Goal: Information Seeking & Learning: Check status

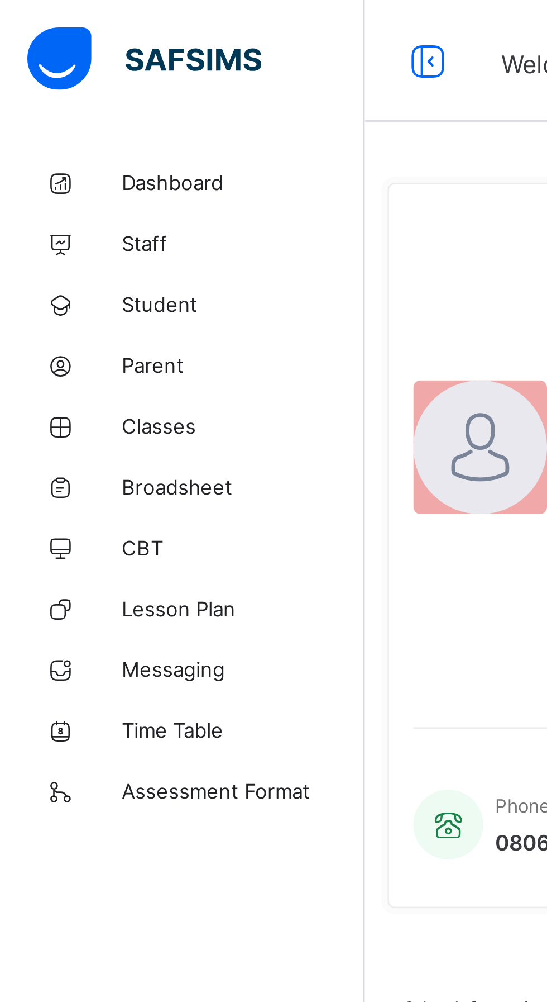
click at [73, 175] on span "Broadsheet" at bounding box center [89, 178] width 89 height 9
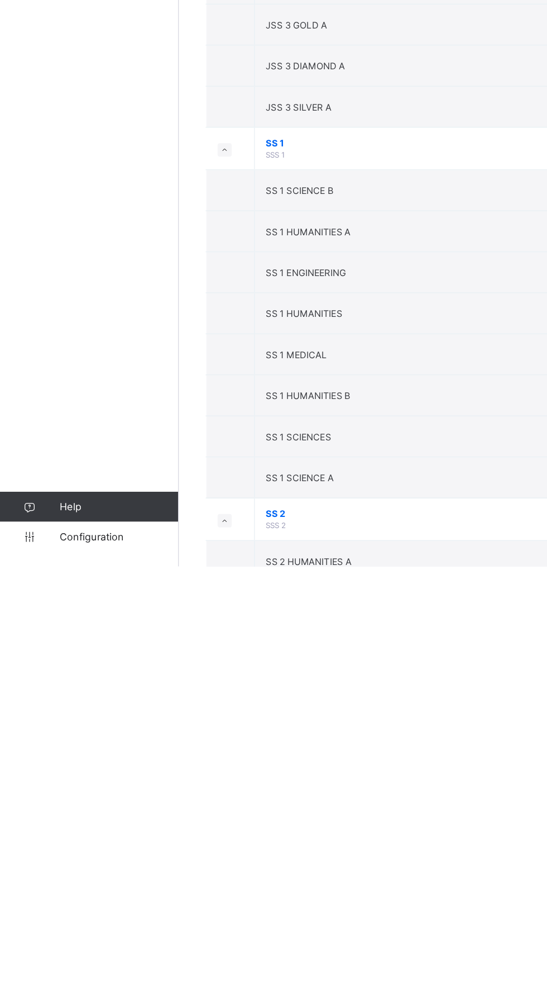
scroll to position [2410, 0]
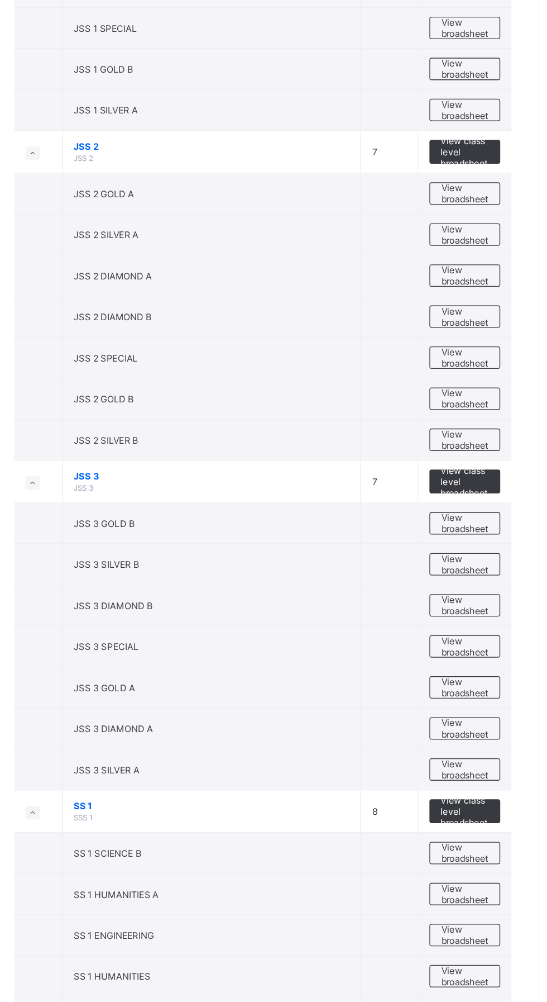
click at [485, 270] on span "View broadsheet" at bounding box center [492, 277] width 35 height 17
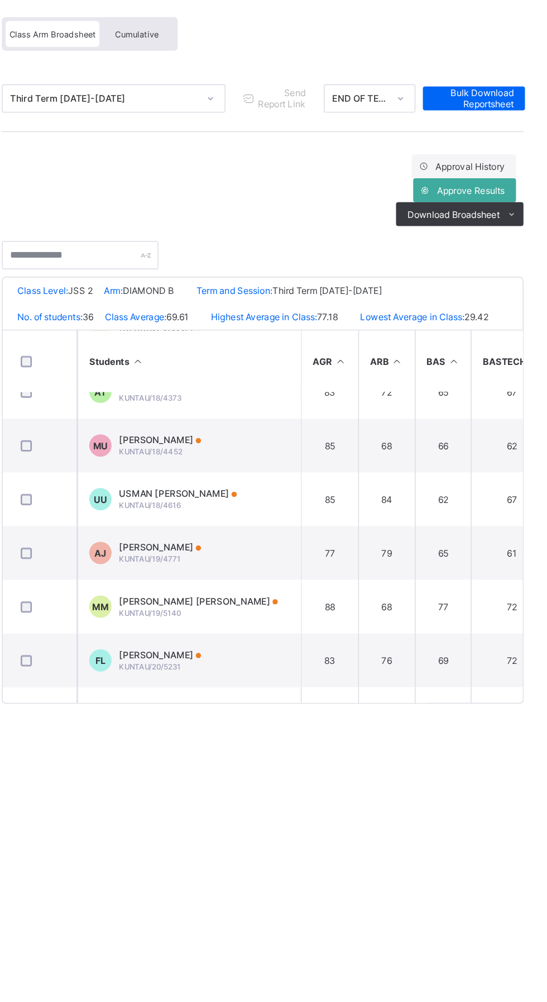
scroll to position [1106, 0]
click at [292, 513] on div "ABASHIYA MANSUR JAFAR KUNTAU/19/4771" at bounding box center [263, 504] width 61 height 17
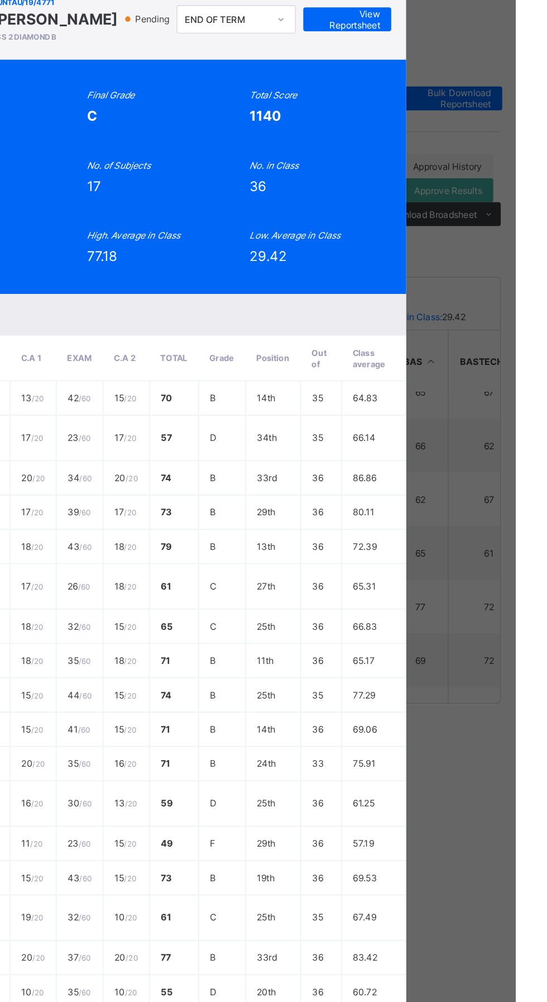
click at [446, 113] on span "View Reportsheet" at bounding box center [421, 105] width 49 height 17
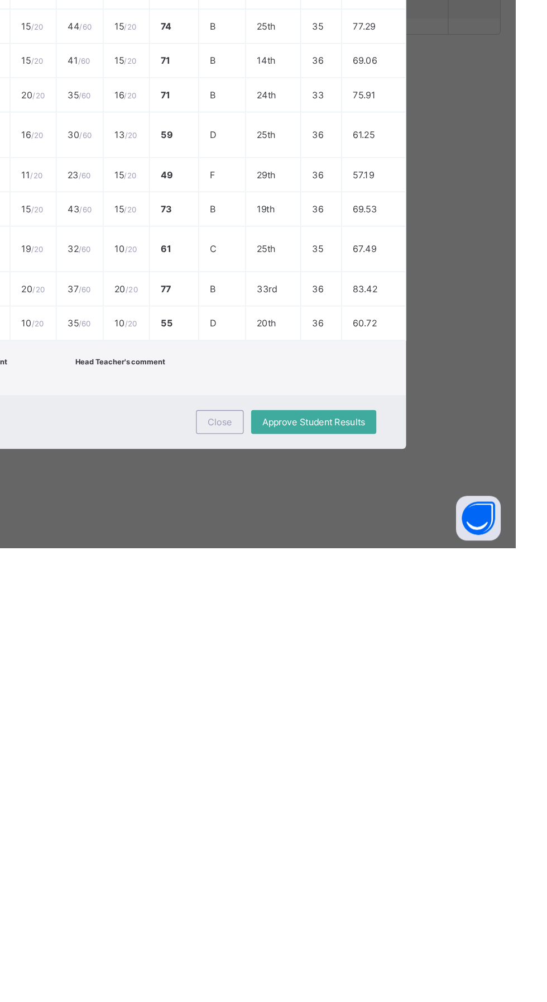
click at [335, 911] on span "Close" at bounding box center [326, 907] width 18 height 8
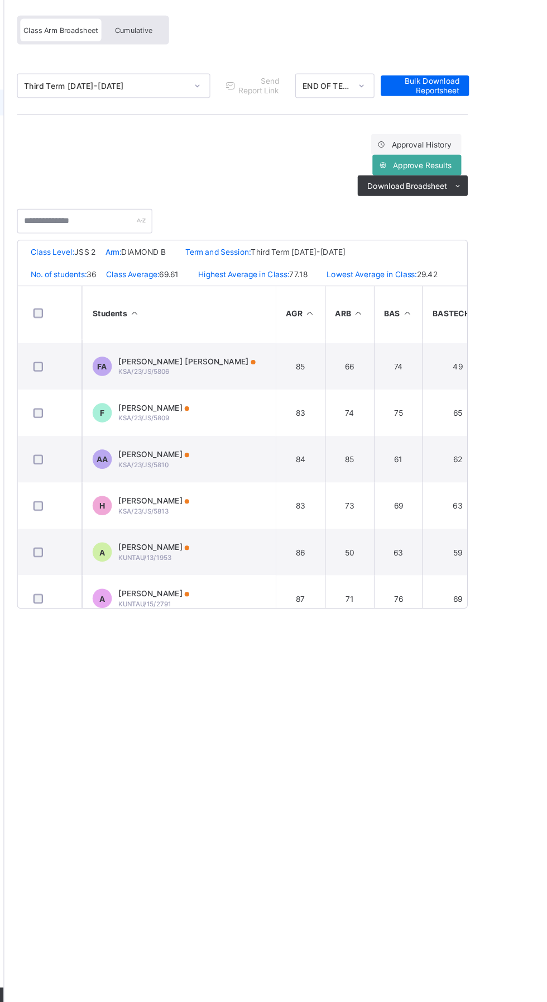
scroll to position [242, 0]
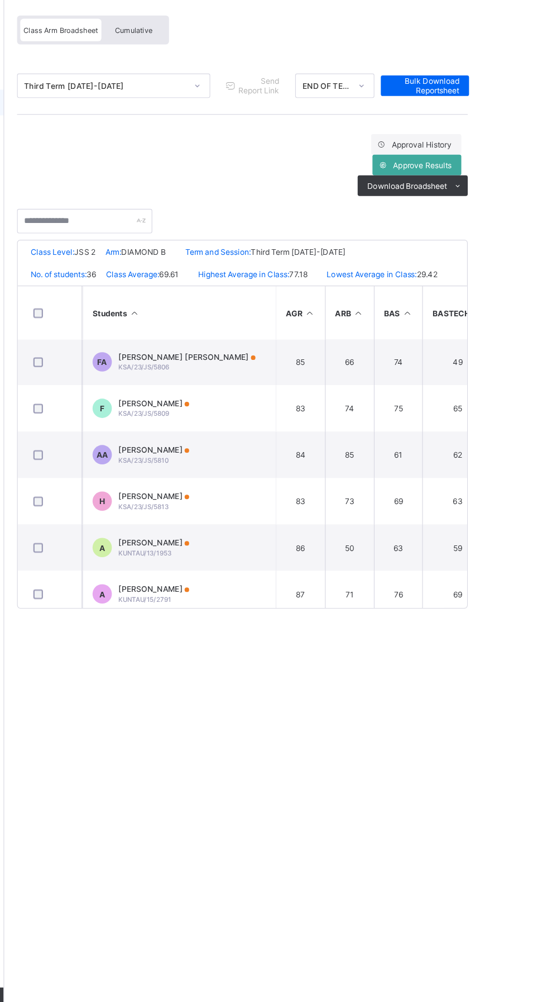
click at [275, 492] on span "KSA/23/JS/5810" at bounding box center [255, 488] width 44 height 7
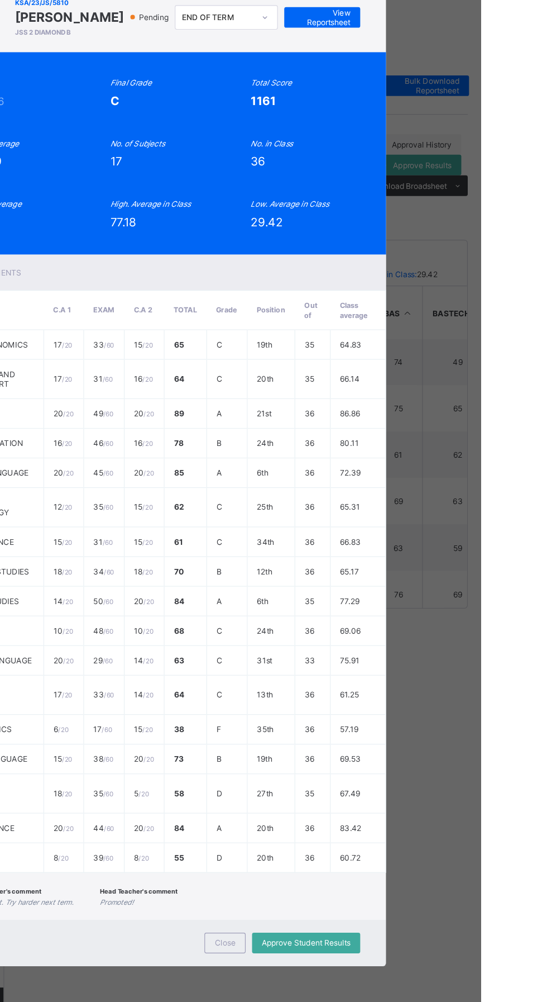
click at [435, 113] on span "View Reportsheet" at bounding box center [409, 105] width 49 height 17
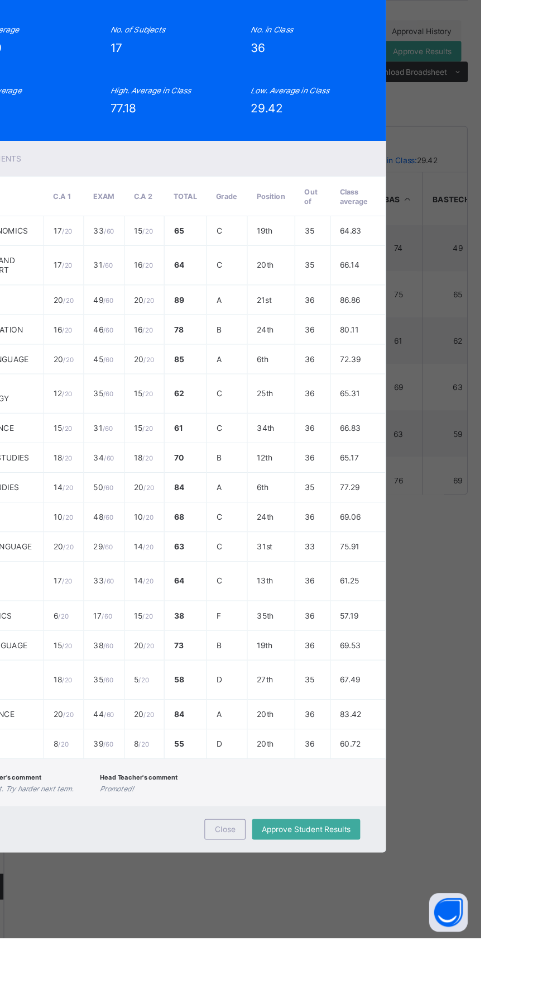
scroll to position [0, 0]
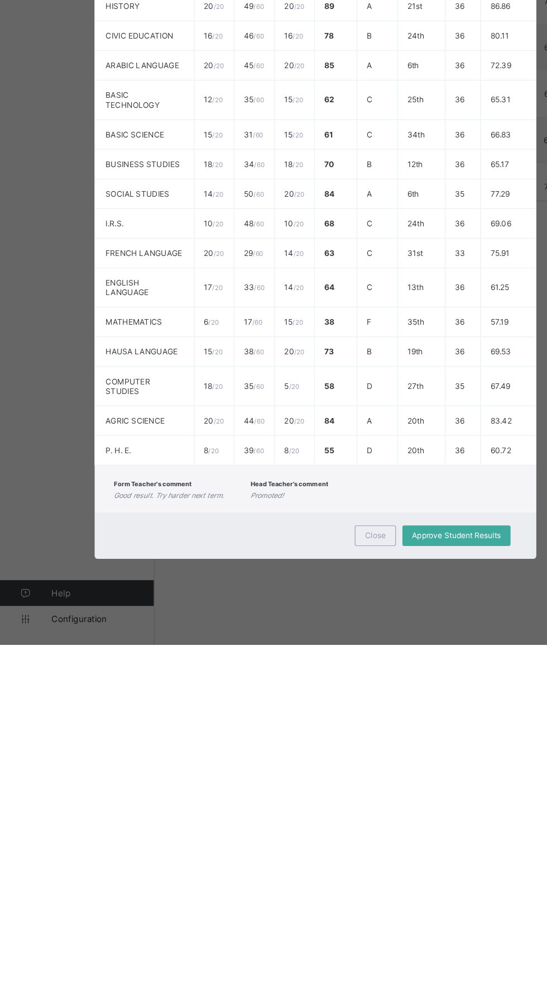
click at [344, 916] on div "Close" at bounding box center [326, 907] width 36 height 18
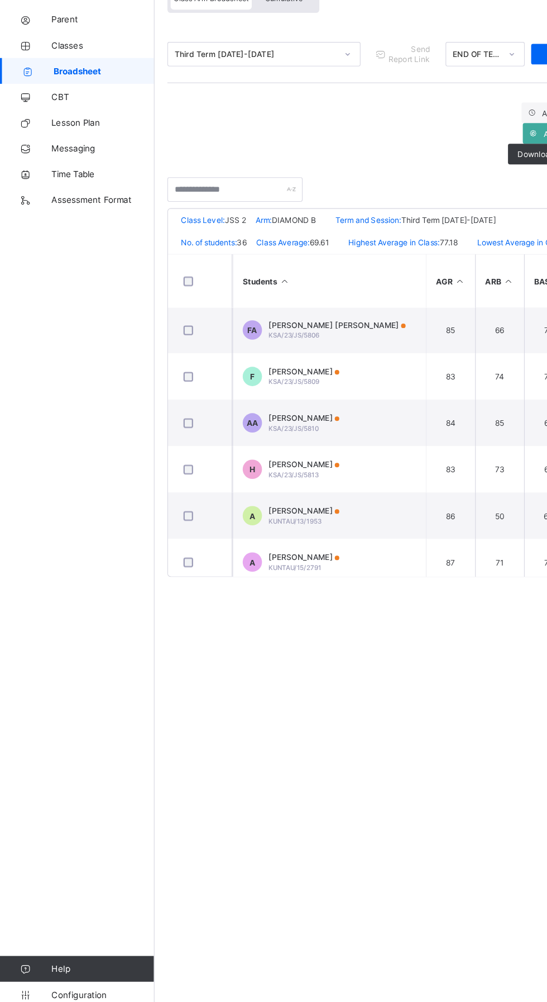
click at [257, 524] on span "[PERSON_NAME]" at bounding box center [263, 520] width 61 height 8
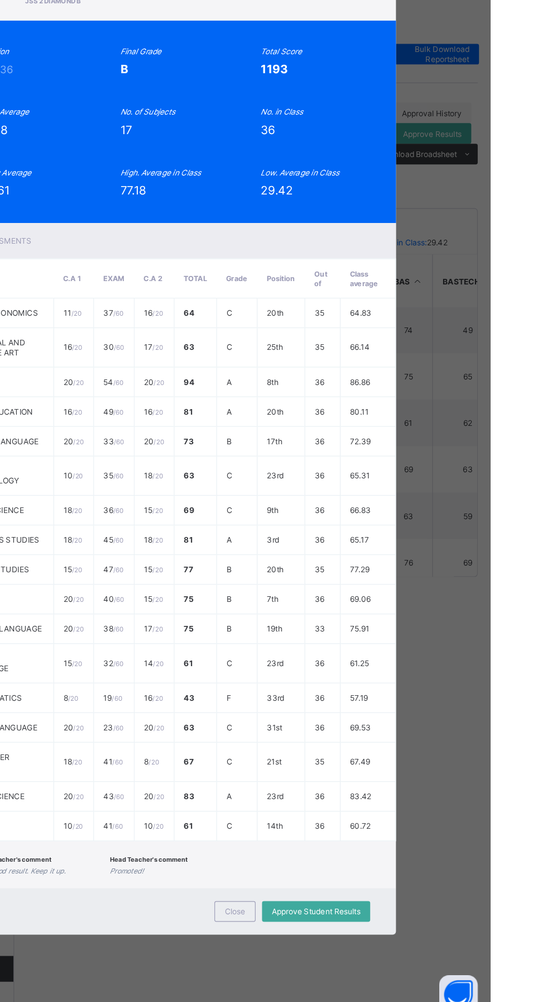
click at [435, 113] on span "View Reportsheet" at bounding box center [409, 105] width 49 height 17
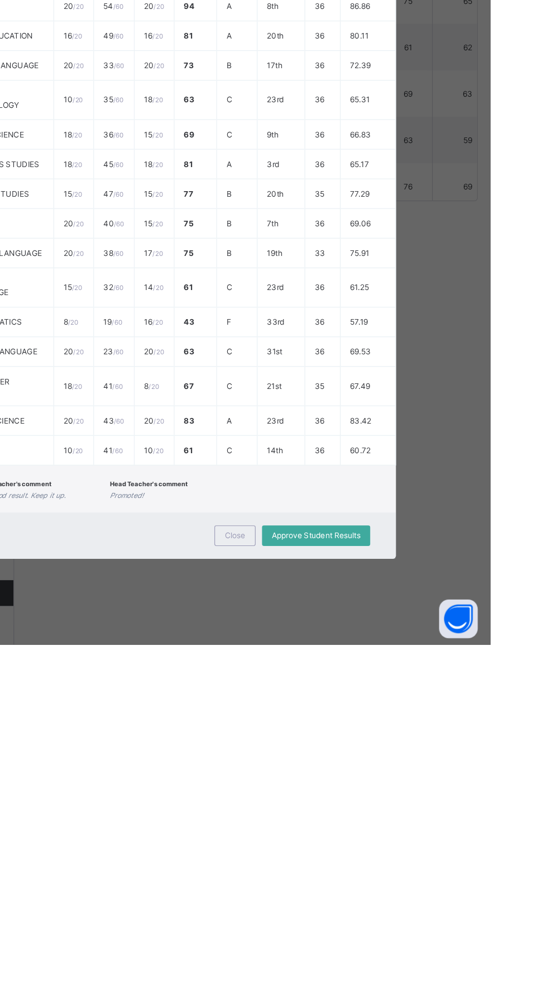
click at [335, 911] on span "Close" at bounding box center [326, 907] width 18 height 8
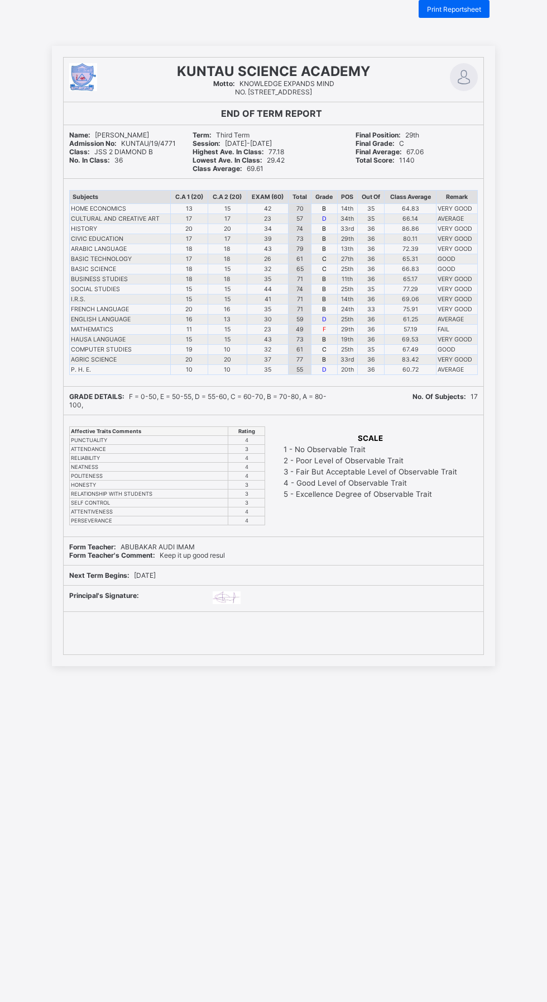
scroll to position [113, 0]
